Goal: Task Accomplishment & Management: Complete application form

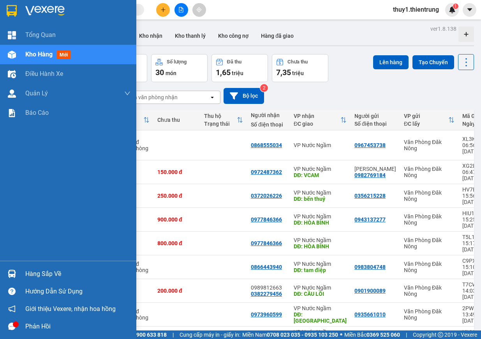
click at [10, 62] on div "Kho hàng mới" at bounding box center [68, 54] width 136 height 19
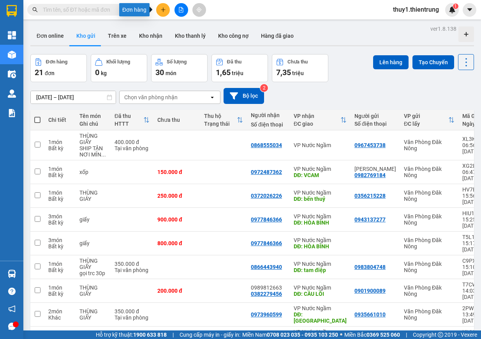
click at [163, 10] on icon "plus" at bounding box center [163, 9] width 0 height 4
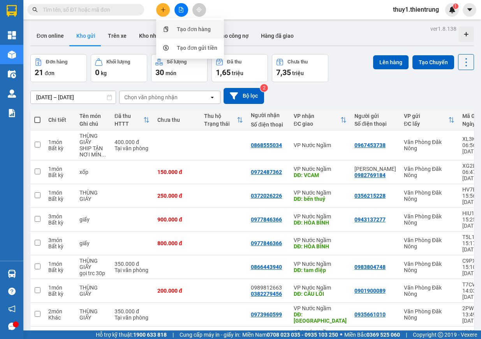
click at [196, 33] on div "Tạo đơn hàng" at bounding box center [190, 29] width 58 height 15
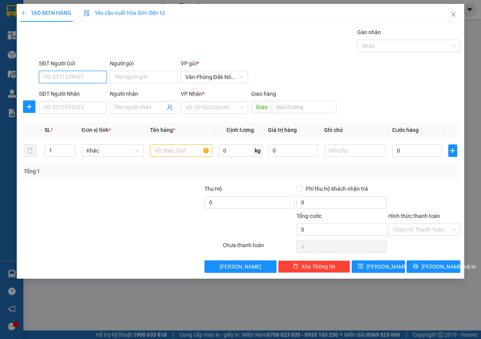
click at [79, 76] on input "SĐT Người Gửi" at bounding box center [73, 77] width 68 height 12
type input "0974133492"
click at [126, 80] on input "Người gửi" at bounding box center [144, 77] width 68 height 12
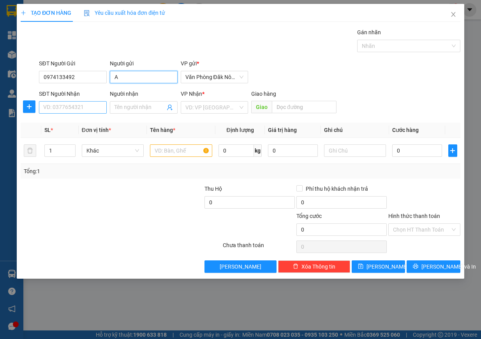
type input "A"
click at [78, 109] on input "SĐT Người Nhận" at bounding box center [73, 107] width 68 height 12
click at [81, 124] on div "0978039992 - HƯNG" at bounding box center [73, 123] width 58 height 9
type input "0978039992"
type input "HƯNG"
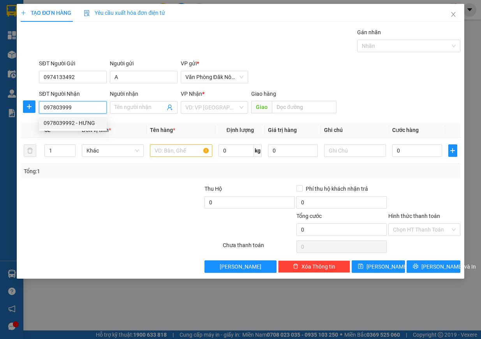
type input "[PERSON_NAME]"
type input "200.000"
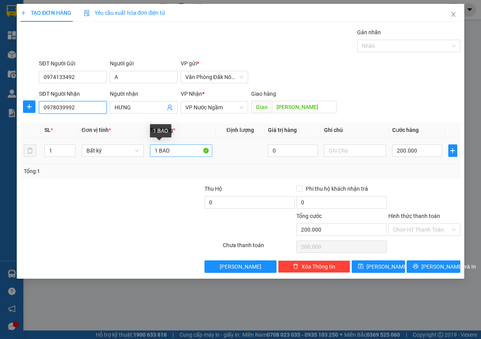
type input "0978039992"
click at [172, 151] on input "1 BAO" at bounding box center [181, 150] width 62 height 12
type input "THÙNG XỐP"
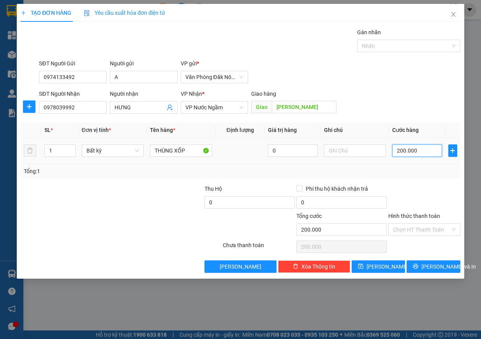
click at [426, 155] on input "200.000" at bounding box center [417, 150] width 50 height 12
type input "2"
type input "25"
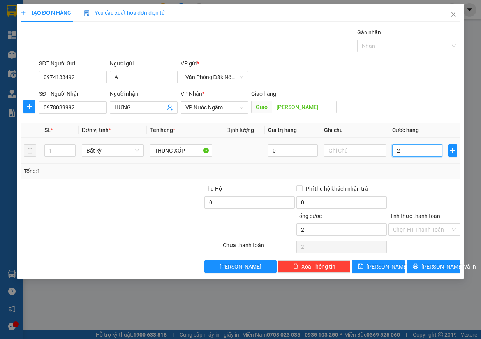
type input "25"
type input "250"
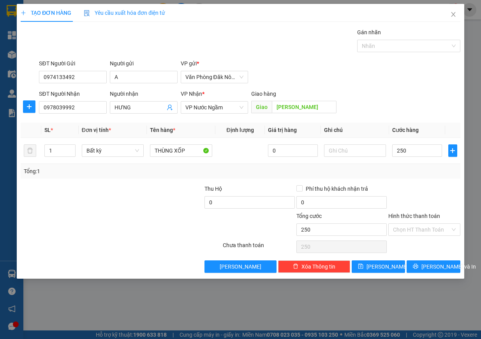
type input "250.000"
click at [440, 196] on div at bounding box center [424, 198] width 74 height 27
click at [427, 268] on span "[PERSON_NAME] và In" at bounding box center [448, 266] width 55 height 9
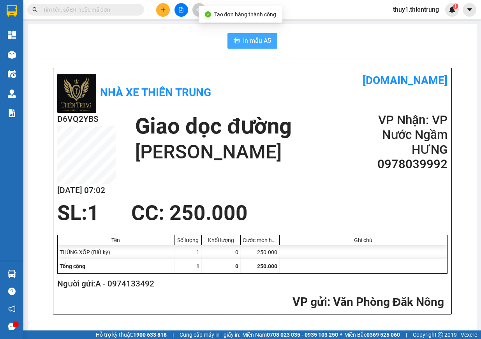
click at [247, 43] on span "In mẫu A5" at bounding box center [257, 41] width 28 height 10
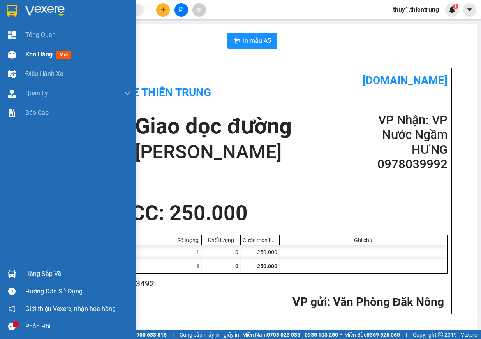
click at [23, 58] on div "Kho hàng mới" at bounding box center [68, 54] width 136 height 19
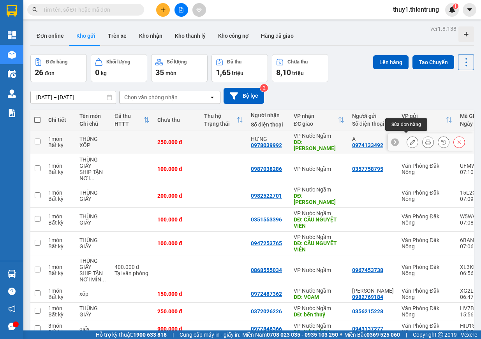
click at [410, 139] on icon at bounding box center [412, 141] width 5 height 5
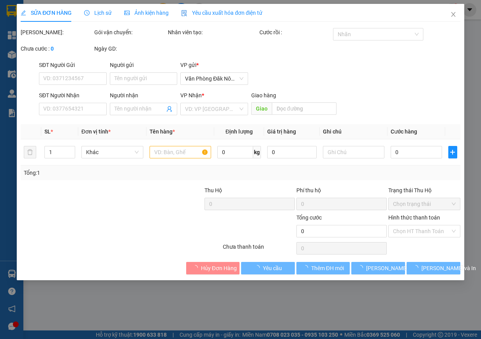
type input "0974133492"
type input "A"
type input "0978039992"
type input "HƯNG"
type input "[PERSON_NAME]"
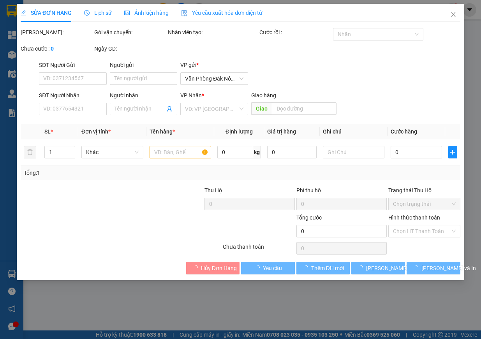
type input "250.000"
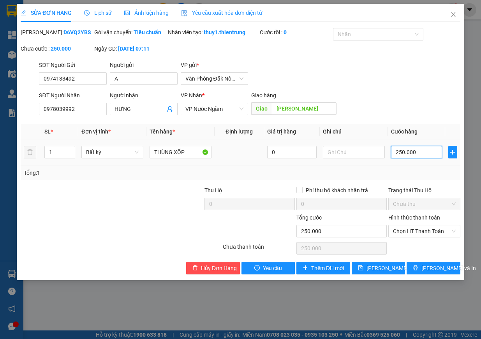
click at [419, 158] on input "250.000" at bounding box center [416, 152] width 51 height 12
type input "2"
type input "20"
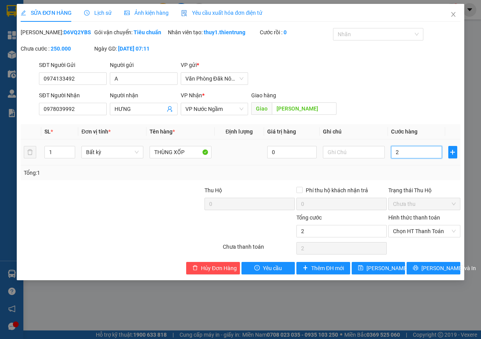
type input "20"
type input "200"
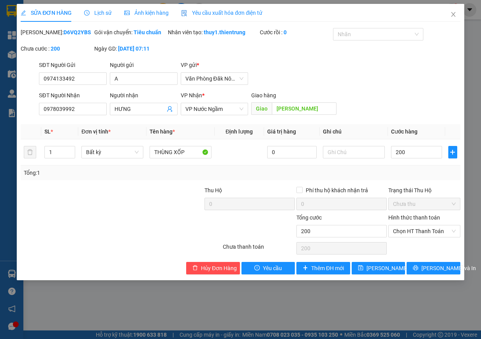
type input "200.000"
click at [412, 177] on div "Tổng: 1" at bounding box center [240, 173] width 433 height 9
click at [442, 273] on span "[PERSON_NAME] và In" at bounding box center [448, 268] width 55 height 9
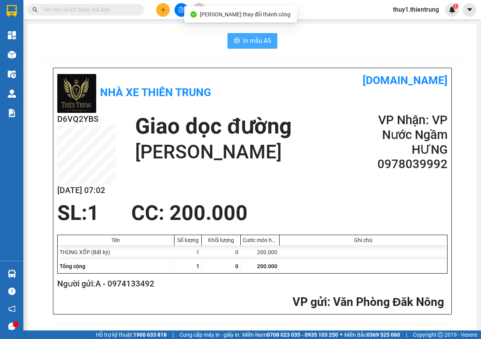
click at [244, 45] on span "In mẫu A5" at bounding box center [257, 41] width 28 height 10
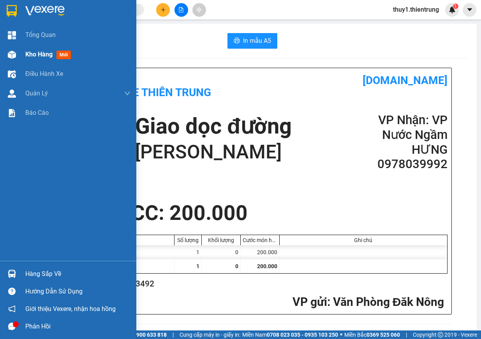
click at [14, 53] on img at bounding box center [12, 55] width 8 height 8
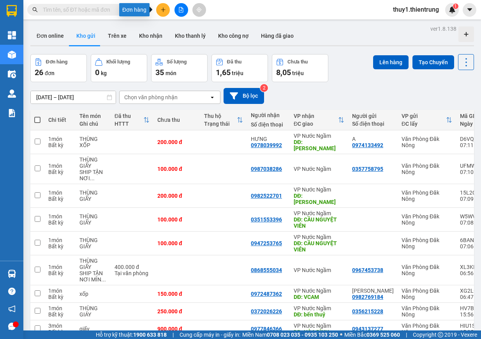
click at [166, 13] on button at bounding box center [163, 10] width 14 height 14
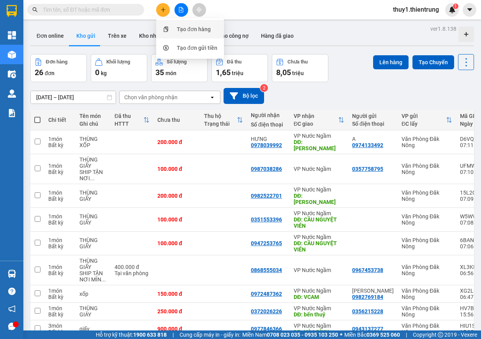
click at [196, 27] on div "Tạo đơn hàng" at bounding box center [194, 29] width 34 height 9
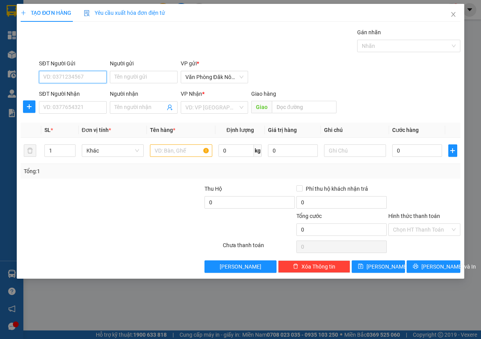
click at [92, 77] on input "SĐT Người Gửi" at bounding box center [73, 77] width 68 height 12
click at [93, 91] on div "0989945631" at bounding box center [73, 92] width 58 height 9
type input "0989945631"
type input "0979122891"
type input "0982173596"
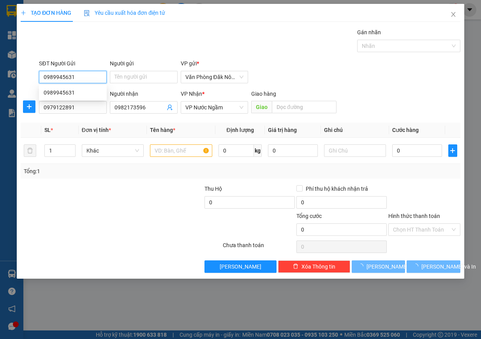
type input "250.000"
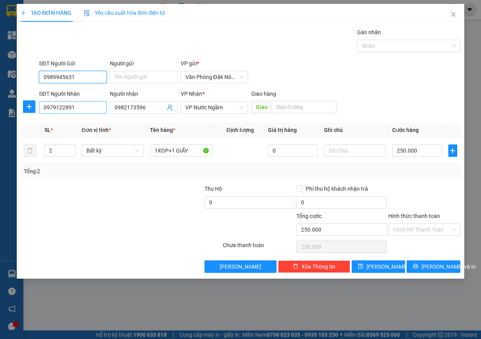
type input "0989945631"
click at [91, 111] on input "0979122891" at bounding box center [73, 107] width 68 height 12
click at [91, 120] on div "0978122891" at bounding box center [73, 123] width 58 height 9
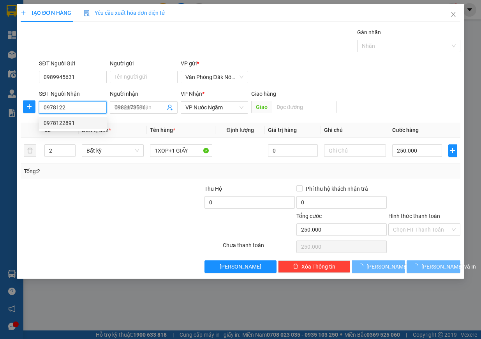
type input "0978122891"
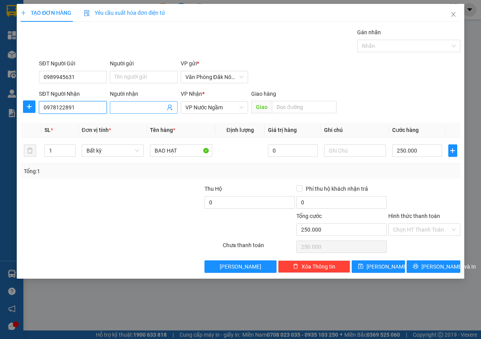
type input "0978122891"
click at [130, 110] on input "Người nhận" at bounding box center [139, 107] width 51 height 9
type input "0982"
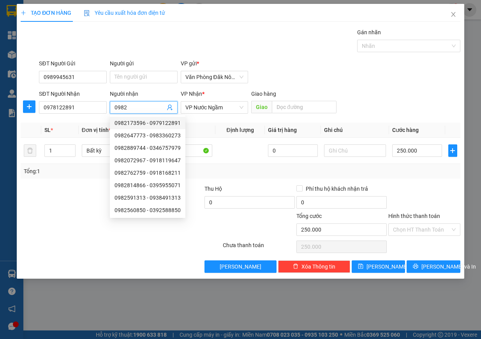
click at [135, 121] on div "0982173596 - 0979122891" at bounding box center [147, 123] width 66 height 9
type input "0979122891"
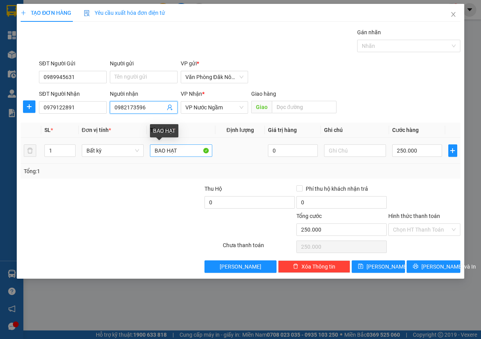
type input "0982173596"
click at [189, 153] on input "BAO HẠT" at bounding box center [181, 150] width 62 height 12
type input "Y"
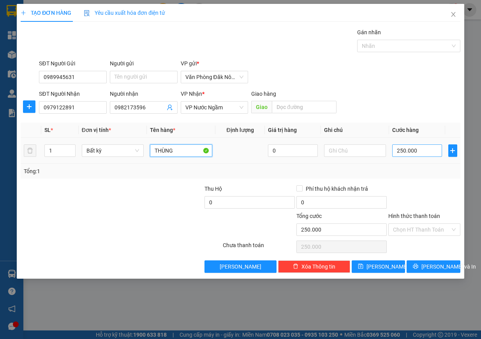
type input "THÙNG"
click at [425, 149] on input "250.000" at bounding box center [417, 150] width 50 height 12
type input "4"
type input "40"
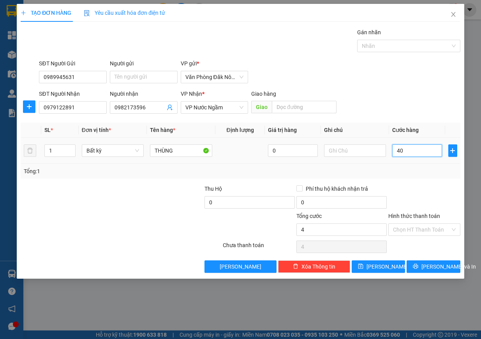
type input "40"
type input "400"
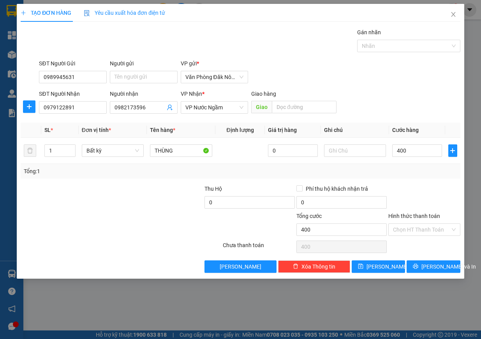
type input "400.000"
click at [424, 183] on div "Transit Pickup Surcharge Ids Transit Deliver Surcharge Ids Transit Deliver Surc…" at bounding box center [241, 150] width 440 height 245
click at [435, 267] on span "[PERSON_NAME] và In" at bounding box center [448, 266] width 55 height 9
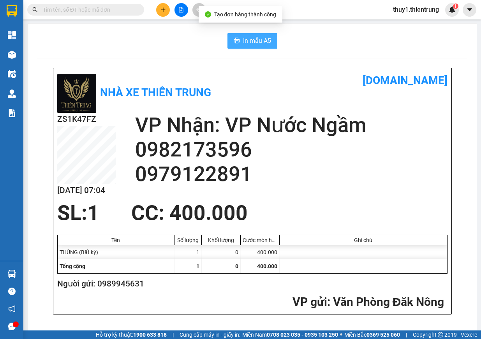
click at [243, 43] on span "In mẫu A5" at bounding box center [257, 41] width 28 height 10
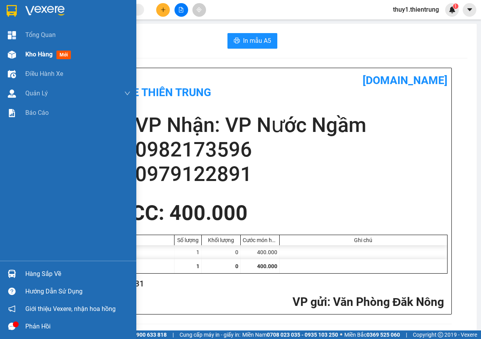
click at [13, 50] on div at bounding box center [12, 55] width 14 height 14
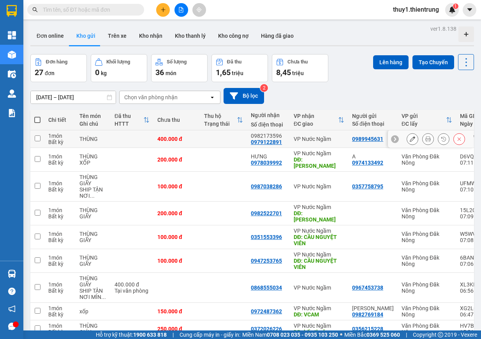
click at [410, 139] on icon at bounding box center [412, 138] width 5 height 5
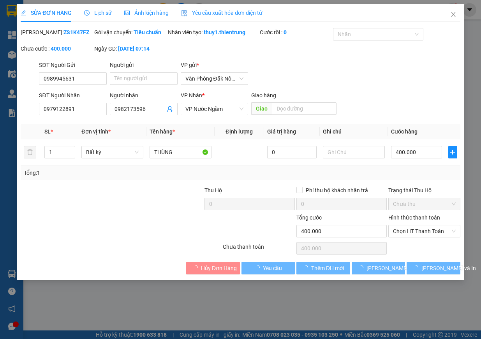
type input "0989945631"
type input "0979122891"
type input "0982173596"
type input "400.000"
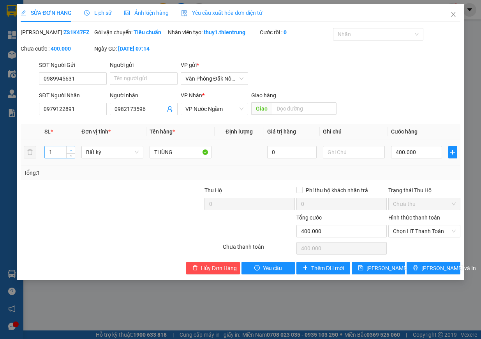
type input "2"
click at [70, 153] on span "up" at bounding box center [71, 150] width 5 height 5
click at [376, 273] on span "[PERSON_NAME] thay đổi" at bounding box center [397, 268] width 62 height 9
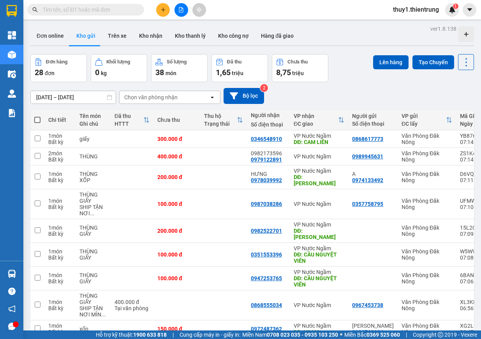
click at [161, 5] on button at bounding box center [163, 10] width 14 height 14
click at [167, 30] on icon "snippets" at bounding box center [165, 28] width 5 height 5
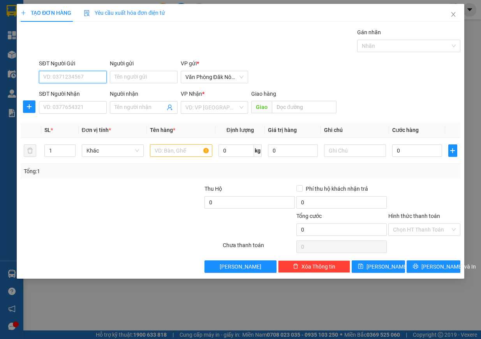
click at [83, 75] on input "SĐT Người Gửi" at bounding box center [73, 77] width 68 height 12
type input "0986393487"
click at [92, 93] on div "0986393487" at bounding box center [73, 92] width 58 height 9
type input "0967198859"
type input "MAI"
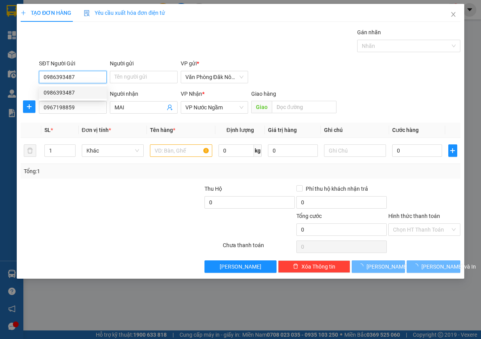
type input "550.000"
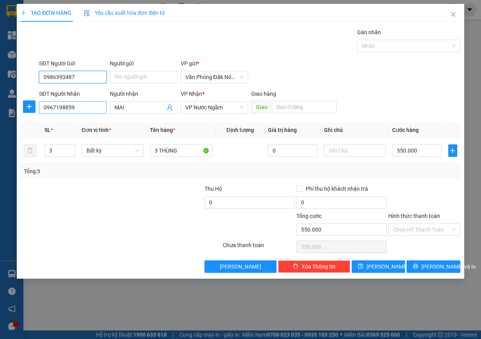
type input "0986393487"
click at [88, 108] on input "0967198859" at bounding box center [73, 107] width 68 height 12
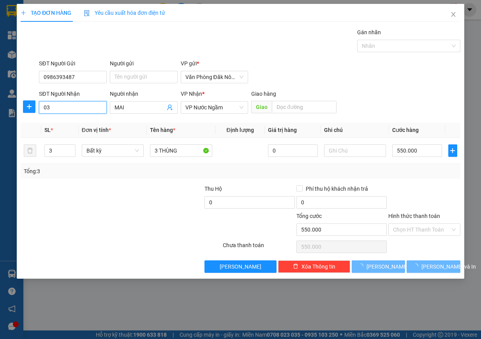
type input "0"
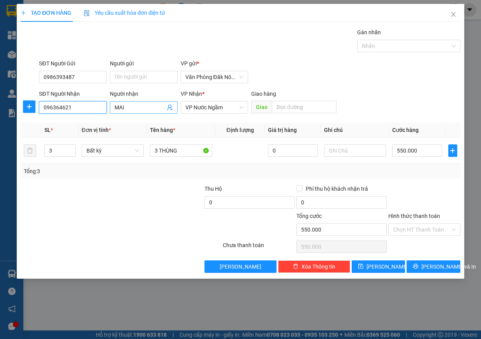
type input "096364621"
click at [133, 106] on input "MAI" at bounding box center [139, 107] width 51 height 9
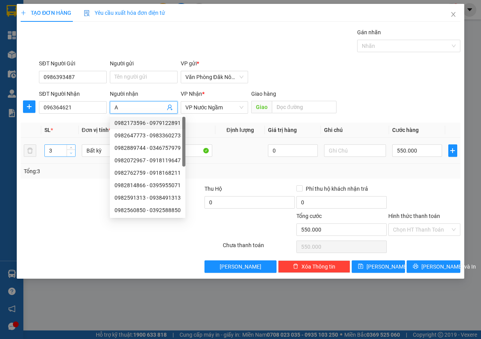
type input "A"
click at [70, 153] on icon "down" at bounding box center [71, 153] width 3 height 3
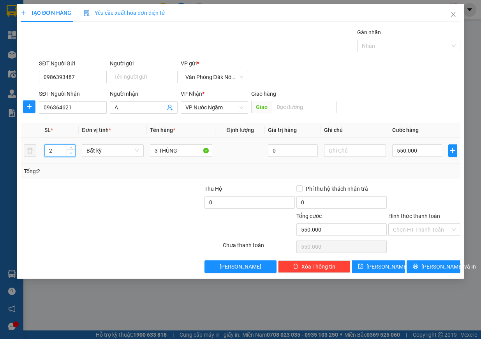
type input "1"
click at [70, 153] on icon "down" at bounding box center [71, 153] width 3 height 3
click at [415, 148] on input "550.000" at bounding box center [417, 150] width 50 height 12
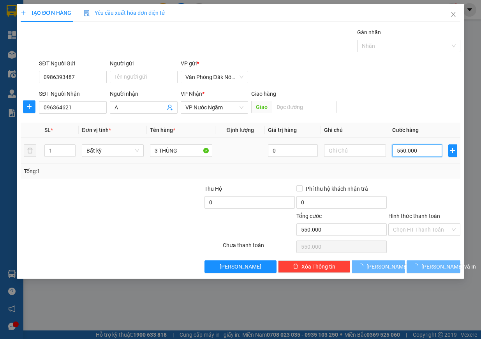
type input "0"
type input "3"
type input "03"
type input "30"
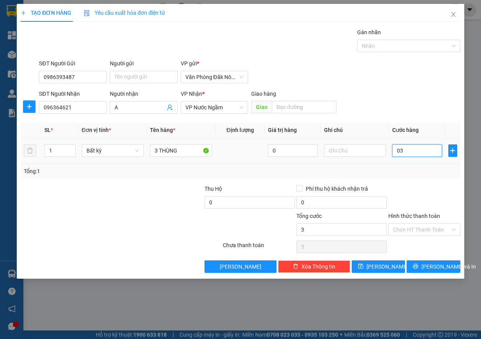
type input "30"
type input "030"
type input "300"
type input "0.300"
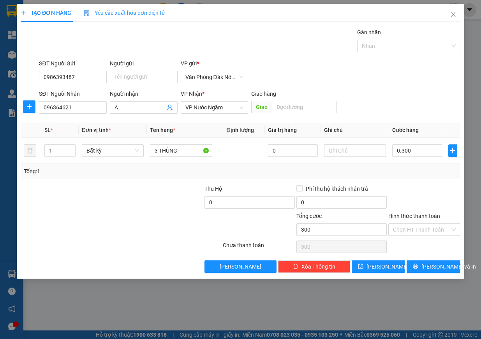
type input "300.000"
click at [412, 188] on div at bounding box center [424, 198] width 74 height 27
click at [160, 151] on input "3 THÙNG" at bounding box center [181, 150] width 62 height 12
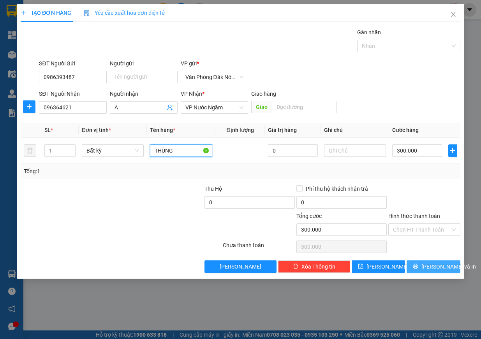
type input "THÙNG"
click at [439, 265] on span "[PERSON_NAME] và In" at bounding box center [448, 266] width 55 height 9
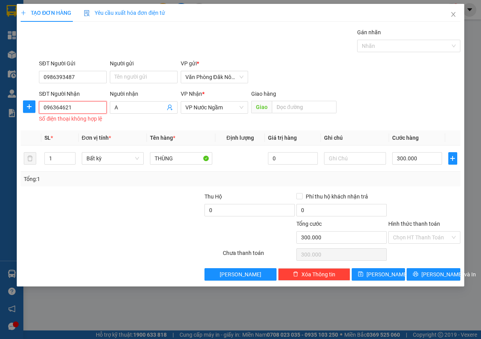
click at [56, 107] on input "096364621" at bounding box center [73, 107] width 68 height 12
click at [58, 107] on input "096364621" at bounding box center [73, 107] width 68 height 12
type input "0963674621"
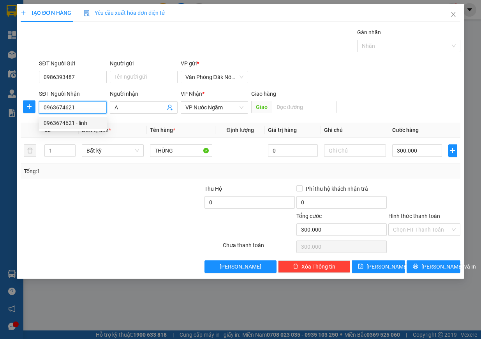
click at [86, 122] on div "0963674621 - linh" at bounding box center [73, 123] width 58 height 9
type input "linh"
type input "150.000"
type input "0963674621"
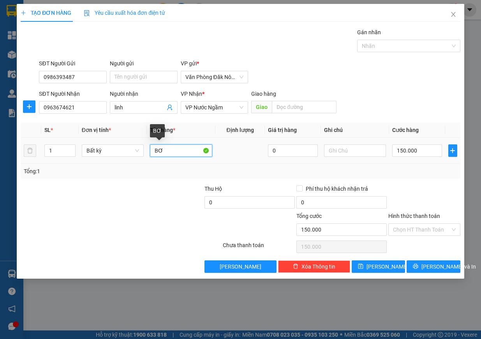
click at [179, 153] on input "BƠ" at bounding box center [181, 150] width 62 height 12
type input "THÙNG"
click at [427, 153] on input "150.000" at bounding box center [417, 150] width 50 height 12
click at [433, 195] on div at bounding box center [424, 198] width 74 height 27
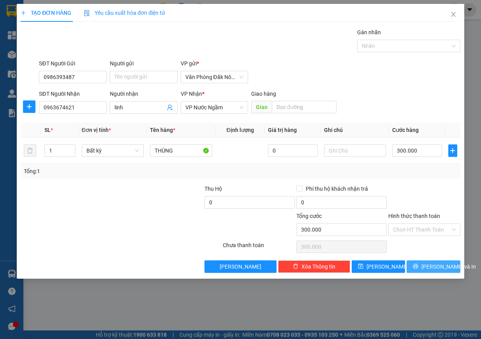
click at [445, 265] on span "[PERSON_NAME] và In" at bounding box center [448, 266] width 55 height 9
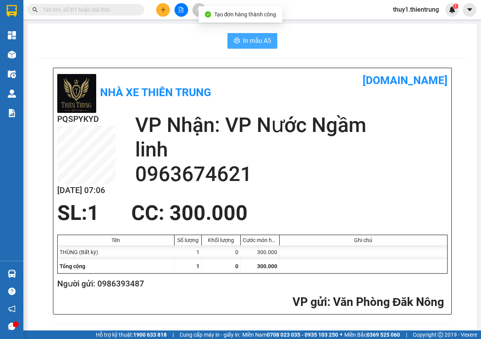
click at [246, 41] on span "In mẫu A5" at bounding box center [257, 41] width 28 height 10
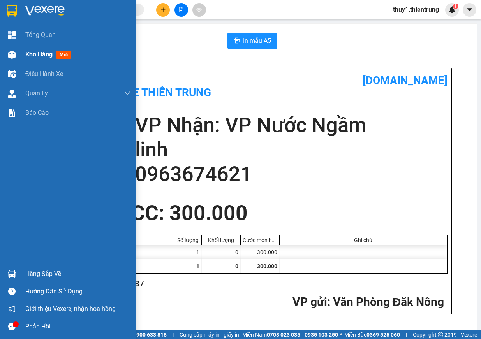
click at [18, 53] on div at bounding box center [12, 55] width 14 height 14
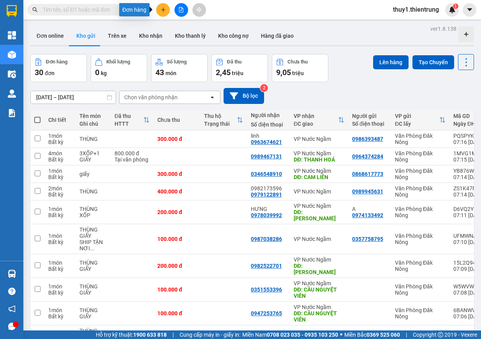
click at [165, 12] on icon "plus" at bounding box center [162, 9] width 5 height 5
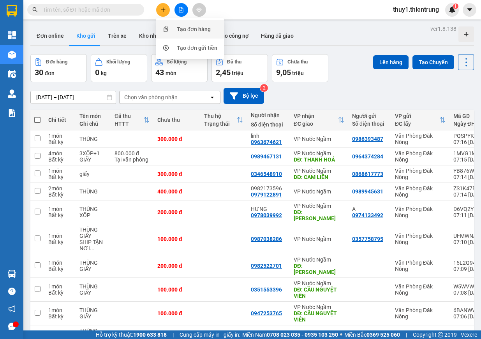
click at [178, 26] on div "Tạo đơn hàng" at bounding box center [194, 29] width 34 height 9
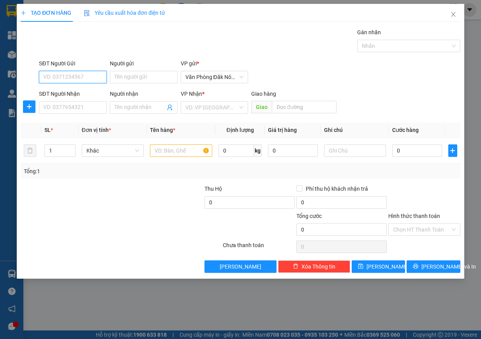
click at [98, 79] on input "SĐT Người Gửi" at bounding box center [73, 77] width 68 height 12
type input "0333521665"
click at [123, 77] on input "Người gửi" at bounding box center [144, 77] width 68 height 12
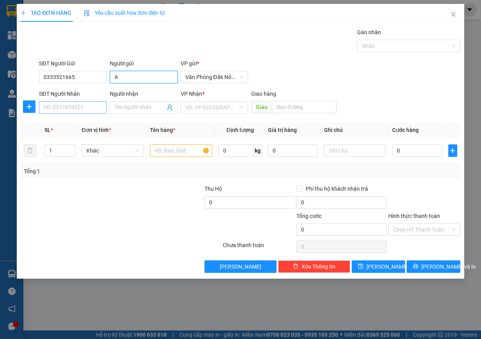
type input "A"
click at [84, 111] on input "SĐT Người Nhận" at bounding box center [73, 107] width 68 height 12
click at [79, 102] on input "SĐT Người Nhận" at bounding box center [73, 107] width 68 height 12
type input "0399320071"
click at [130, 105] on input "Người nhận" at bounding box center [139, 107] width 51 height 9
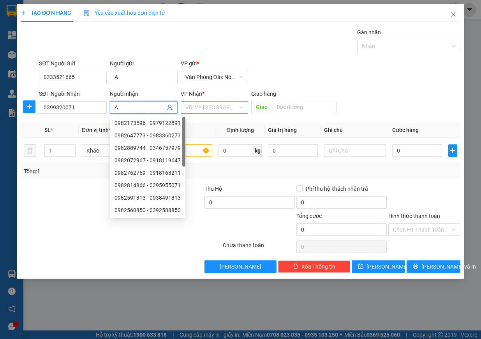
type input "A"
click at [195, 108] on input "search" at bounding box center [211, 108] width 53 height 12
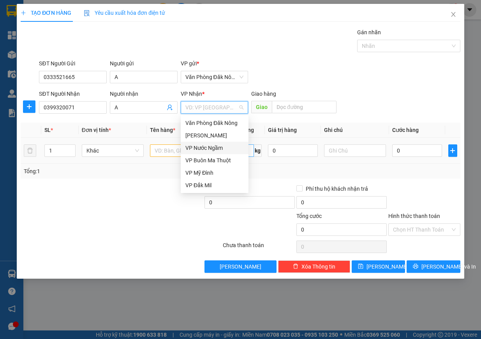
click at [220, 149] on div "VP Nước Ngầm" at bounding box center [214, 148] width 58 height 9
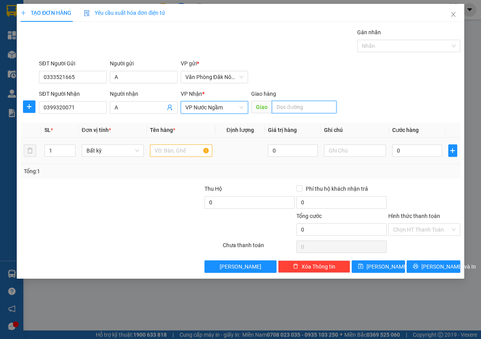
click at [286, 109] on input "text" at bounding box center [304, 107] width 65 height 12
type input "MIẾU MÔN"
click at [162, 150] on input "text" at bounding box center [181, 150] width 62 height 12
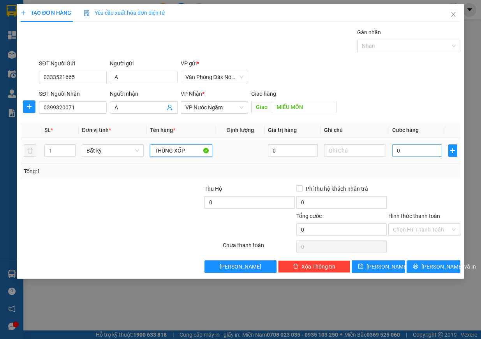
type input "THÙNG XỐP"
click at [402, 146] on input "0" at bounding box center [417, 150] width 50 height 12
type input "2"
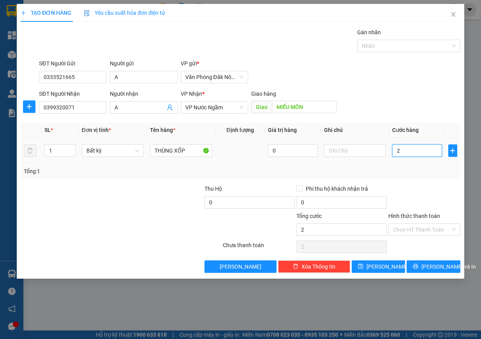
type input "20"
type input "200"
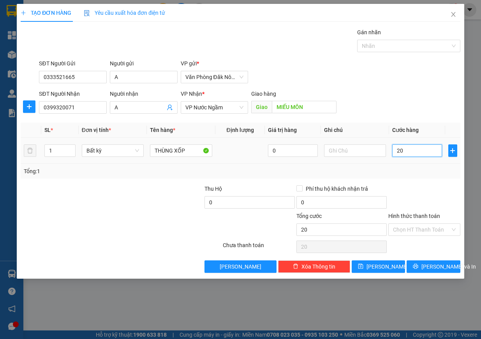
type input "200"
type input "200.000"
click at [403, 170] on div "Tổng: 1" at bounding box center [240, 171] width 433 height 9
click at [427, 231] on input "Hình thức thanh toán" at bounding box center [421, 230] width 57 height 12
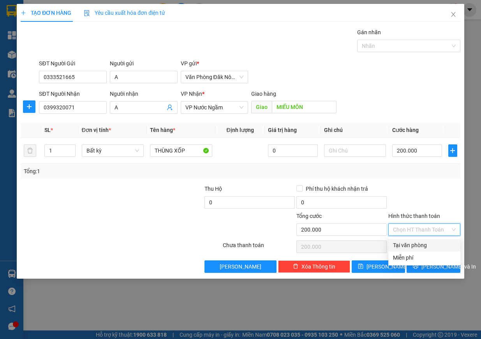
click at [412, 246] on div "Tại văn phòng" at bounding box center [424, 245] width 63 height 9
type input "0"
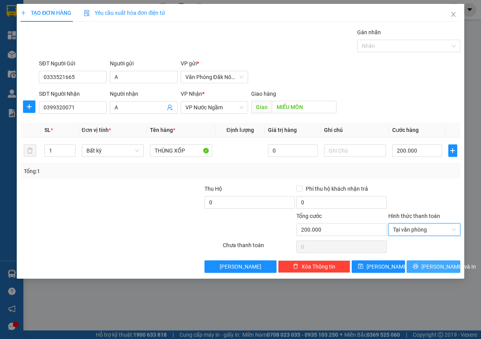
click at [441, 267] on span "[PERSON_NAME] và In" at bounding box center [448, 266] width 55 height 9
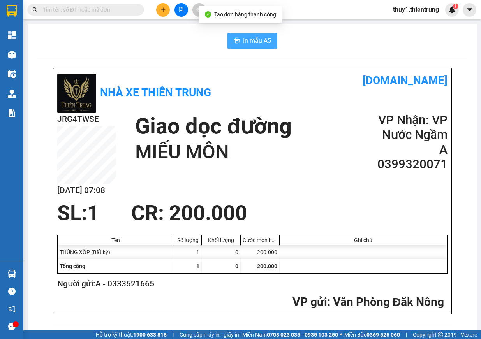
click at [257, 46] on button "In mẫu A5" at bounding box center [252, 41] width 50 height 16
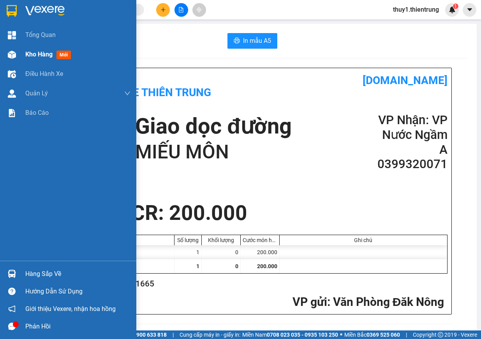
click at [20, 55] on div "Kho hàng mới" at bounding box center [68, 54] width 136 height 19
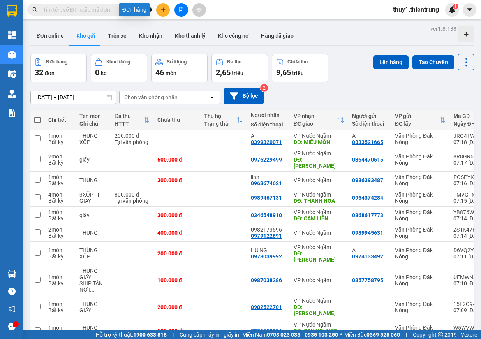
click at [161, 11] on icon "plus" at bounding box center [162, 9] width 5 height 5
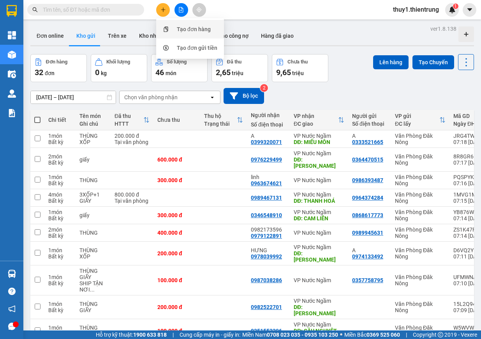
click at [178, 32] on div "Tạo đơn hàng" at bounding box center [194, 29] width 34 height 9
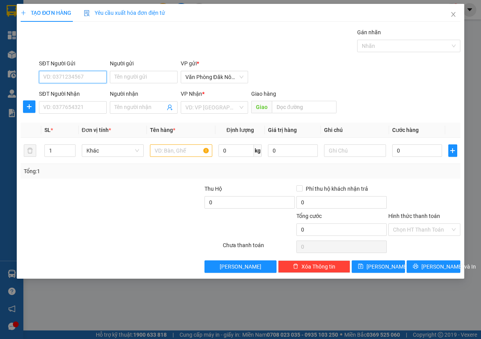
click at [73, 73] on input "SĐT Người Gửi" at bounding box center [73, 77] width 68 height 12
type input "0374131528"
click at [135, 77] on input "Người gửi" at bounding box center [144, 77] width 68 height 12
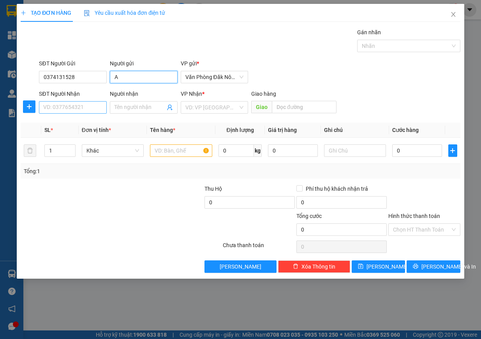
type input "A"
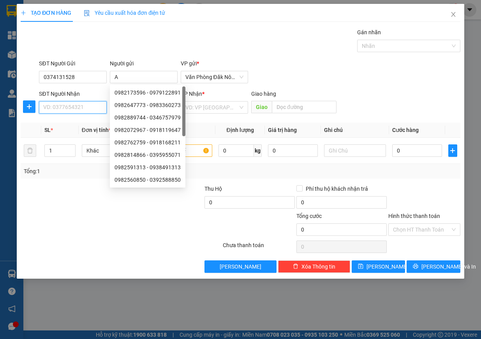
click at [66, 104] on input "SĐT Người Nhận" at bounding box center [73, 107] width 68 height 12
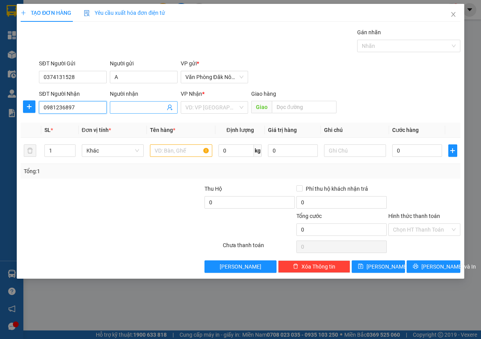
type input "0981236897"
click at [147, 103] on input "Người nhận" at bounding box center [139, 107] width 51 height 9
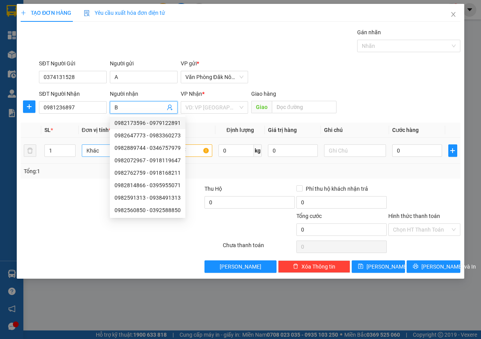
click at [98, 151] on span "Khác" at bounding box center [112, 151] width 53 height 12
type input "B"
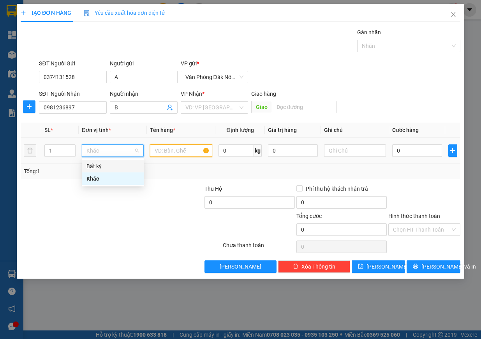
click at [172, 151] on input "text" at bounding box center [181, 150] width 62 height 12
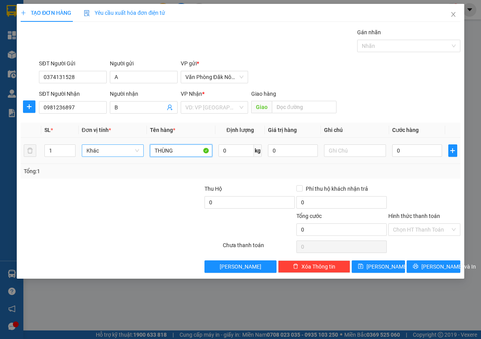
click at [110, 151] on span "Khác" at bounding box center [112, 151] width 53 height 12
type input "THÙNG"
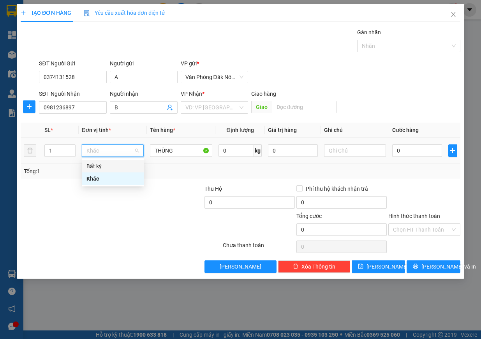
click at [107, 168] on div "Bất kỳ" at bounding box center [112, 166] width 53 height 9
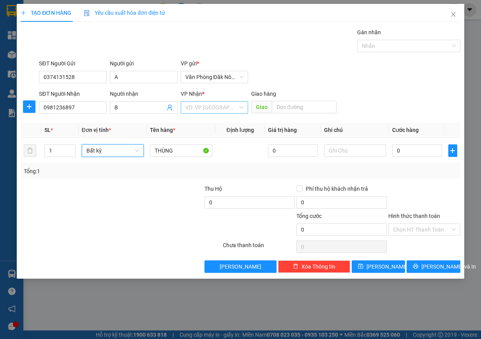
click at [217, 110] on input "search" at bounding box center [211, 108] width 53 height 12
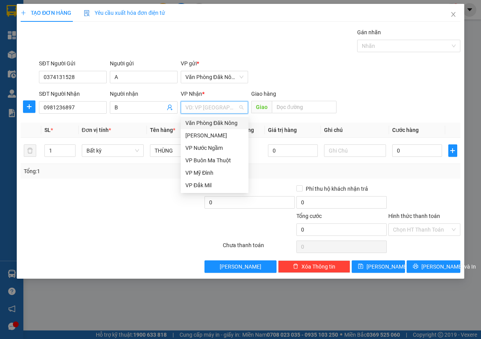
click at [224, 123] on div "Văn Phòng Đăk Nông" at bounding box center [214, 123] width 58 height 9
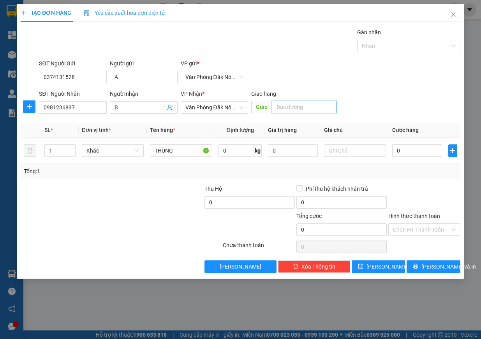
click at [295, 111] on input "text" at bounding box center [304, 107] width 65 height 12
type input "[PERSON_NAME]"
click at [419, 151] on input "0" at bounding box center [417, 150] width 50 height 12
type input "2"
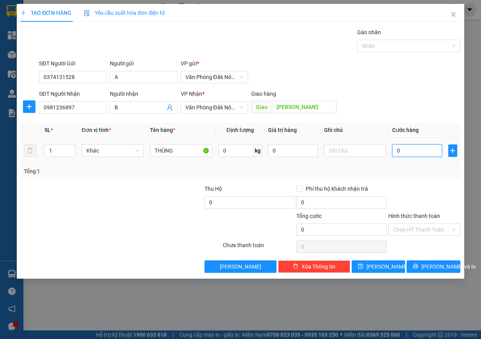
type input "2"
type input "20"
type input "200"
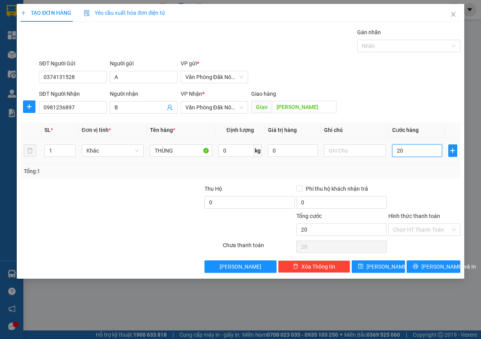
type input "200"
type input "200.000"
click at [415, 181] on div "Transit Pickup Surcharge Ids Transit Deliver Surcharge Ids Transit Deliver Surc…" at bounding box center [241, 150] width 440 height 245
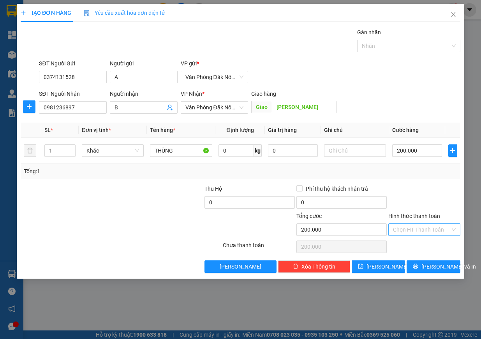
click at [421, 231] on input "Hình thức thanh toán" at bounding box center [421, 230] width 57 height 12
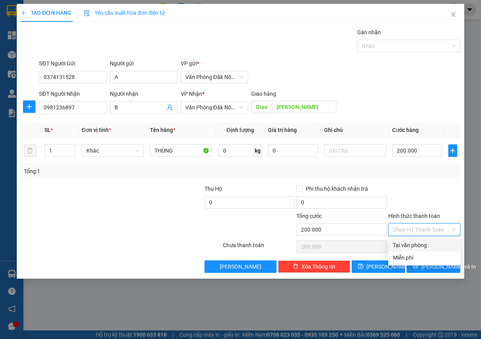
click at [420, 247] on div "Tại văn phòng" at bounding box center [424, 245] width 63 height 9
type input "0"
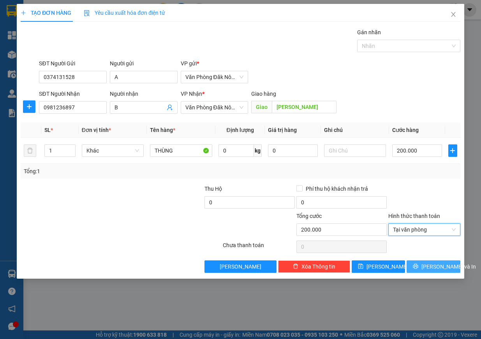
click at [418, 270] on span "printer" at bounding box center [415, 267] width 5 height 6
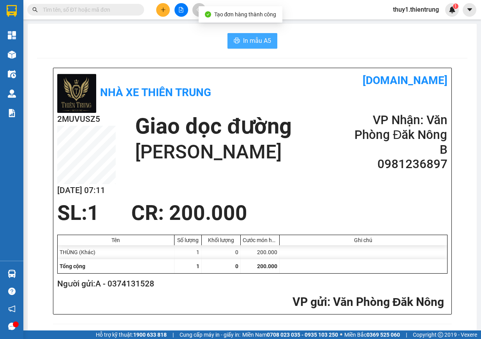
click at [257, 46] on button "In mẫu A5" at bounding box center [252, 41] width 50 height 16
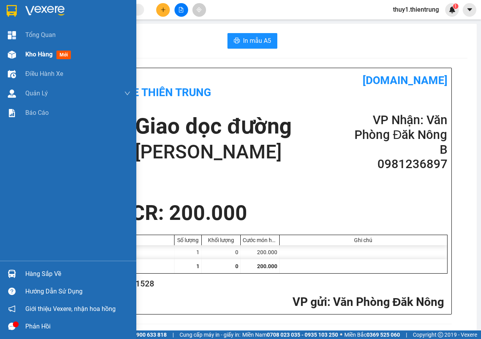
click at [33, 51] on span "Kho hàng" at bounding box center [38, 54] width 27 height 7
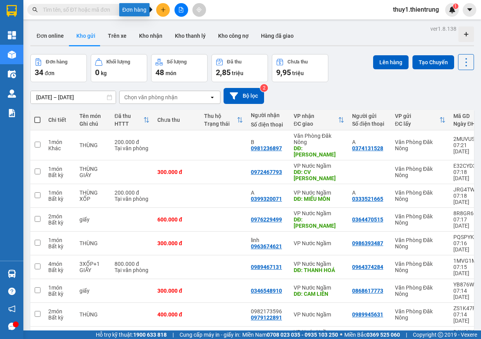
click at [161, 11] on icon "plus" at bounding box center [162, 9] width 5 height 5
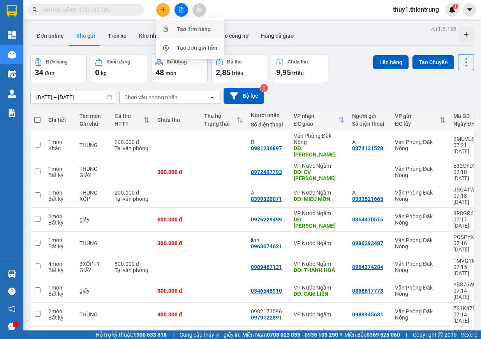
click at [171, 33] on div "Tạo đơn hàng" at bounding box center [190, 29] width 58 height 15
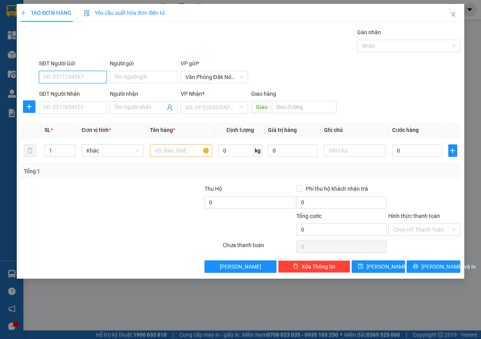
click at [95, 80] on input "SĐT Người Gửi" at bounding box center [73, 77] width 68 height 12
click at [83, 92] on div "0902318889" at bounding box center [73, 92] width 58 height 9
type input "0902318889"
type input "0965518889"
type input "THỦY"
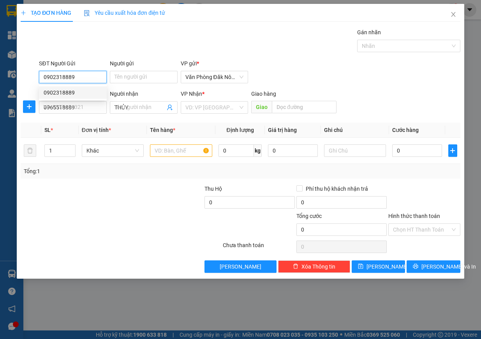
type input "200.000"
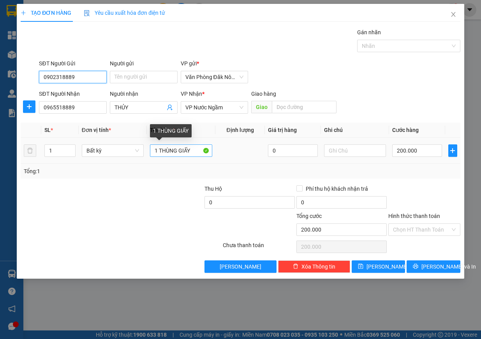
type input "0902318889"
click at [159, 149] on input "1 THÙNG GIẤY" at bounding box center [181, 150] width 62 height 12
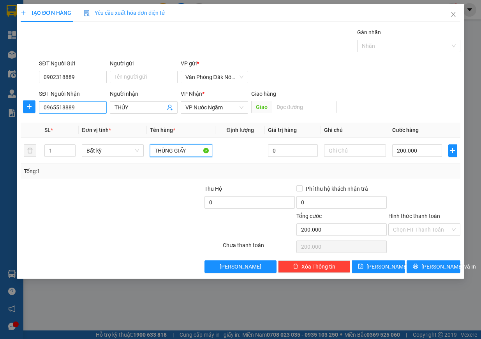
type input "THÙNG GIẤY"
click at [81, 105] on input "0965518889" at bounding box center [73, 107] width 68 height 12
type input "0"
type input "0966398156"
click at [438, 267] on span "[PERSON_NAME] và In" at bounding box center [448, 266] width 55 height 9
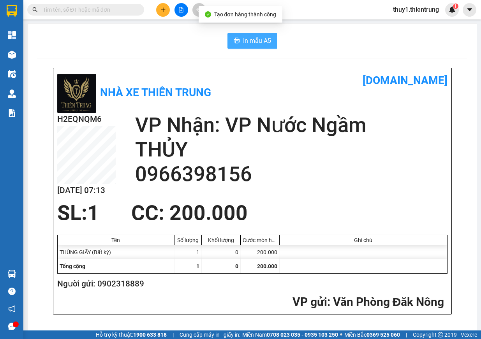
click at [234, 40] on icon "printer" at bounding box center [237, 40] width 6 height 6
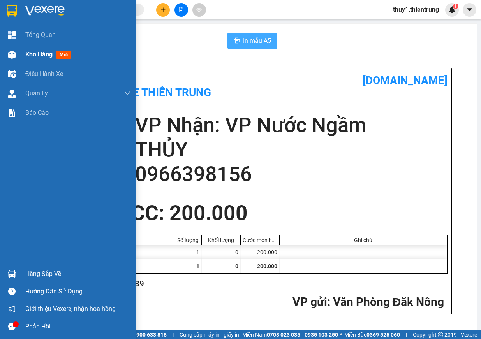
click at [26, 51] on span "Kho hàng" at bounding box center [38, 54] width 27 height 7
